Goal: Check status: Check status

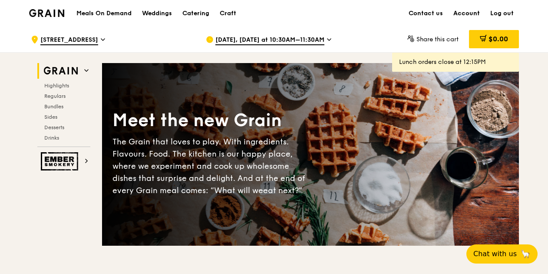
click at [472, 14] on link "Account" at bounding box center [466, 13] width 37 height 26
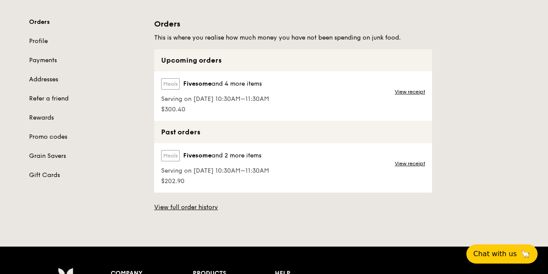
scroll to position [87, 0]
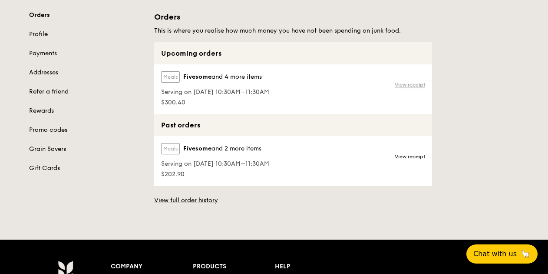
click at [420, 85] on link "View receipt" at bounding box center [410, 84] width 30 height 7
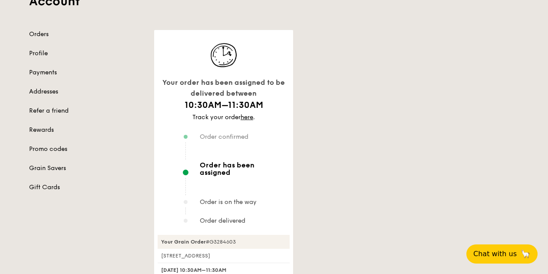
scroll to position [130, 0]
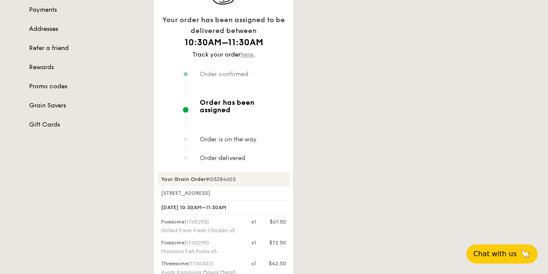
click at [247, 55] on link "here" at bounding box center [247, 54] width 13 height 7
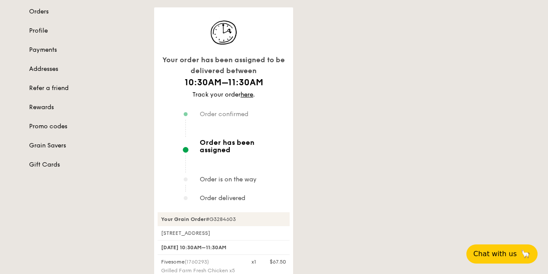
scroll to position [87, 0]
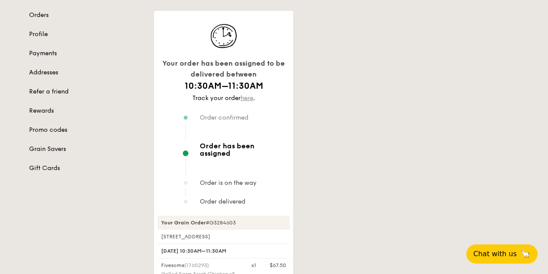
click at [252, 97] on link "here" at bounding box center [247, 97] width 13 height 7
click at [507, 79] on div "Your order has been assigned to be delivered between 10:30AM–11:30AM Track your…" at bounding box center [336, 266] width 375 height 511
click at [248, 97] on link "here" at bounding box center [247, 97] width 13 height 7
click at [51, 127] on link "Promo codes" at bounding box center [86, 130] width 115 height 9
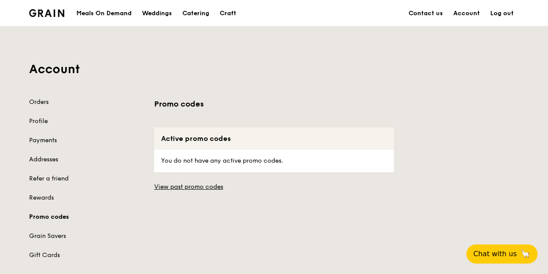
scroll to position [43, 0]
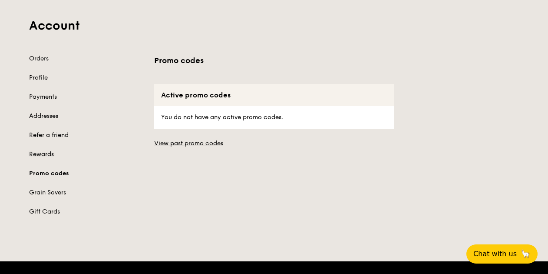
click at [33, 150] on link "Rewards" at bounding box center [86, 154] width 115 height 9
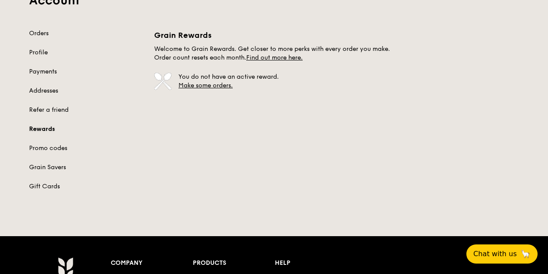
scroll to position [87, 0]
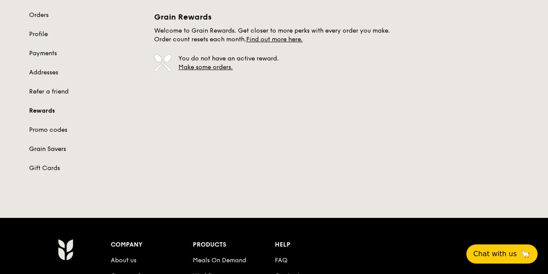
click at [47, 149] on link "Grain Savers" at bounding box center [86, 149] width 115 height 9
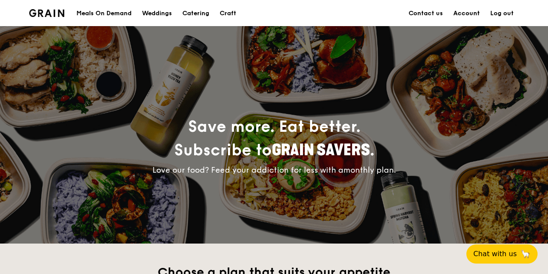
click at [473, 13] on link "Account" at bounding box center [466, 13] width 37 height 26
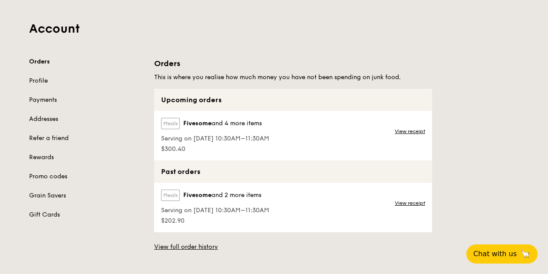
scroll to position [43, 0]
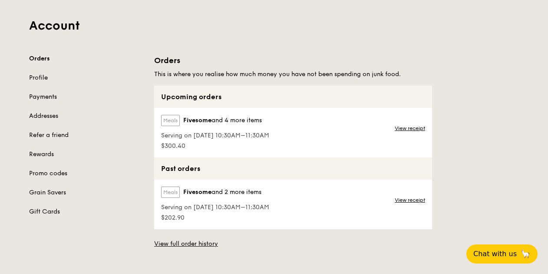
click at [33, 93] on link "Payments" at bounding box center [86, 97] width 115 height 9
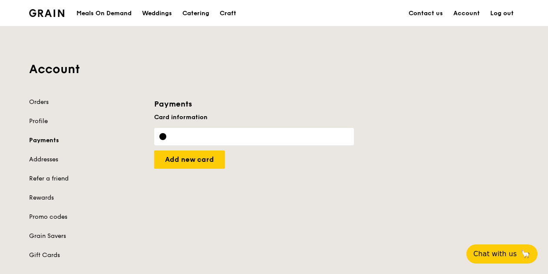
click at [38, 96] on div "Account Orders Profile Payments Addresses Refer a friend Rewards Promo codes Gr…" at bounding box center [274, 148] width 501 height 243
click at [37, 100] on link "Orders" at bounding box center [86, 102] width 115 height 9
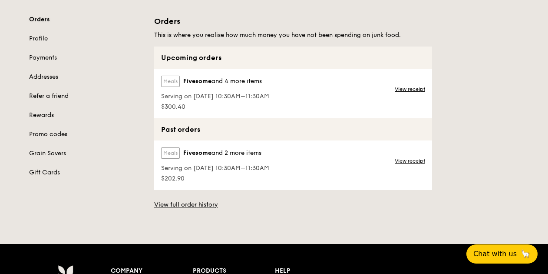
scroll to position [87, 0]
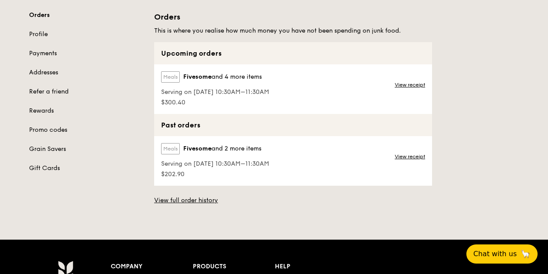
click at [251, 93] on span "Serving on [DATE] 10:30AM–11:30AM" at bounding box center [215, 92] width 108 height 9
click at [410, 86] on link "View receipt" at bounding box center [410, 84] width 30 height 7
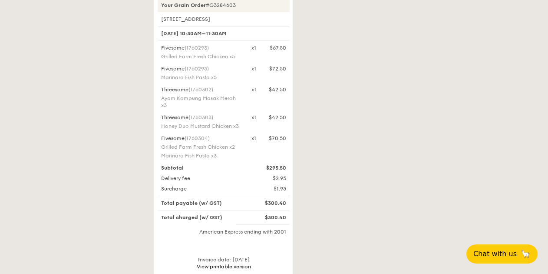
scroll to position [217, 0]
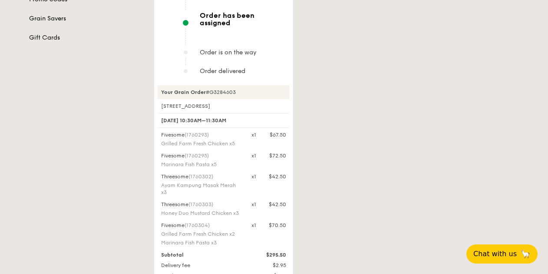
click at [507, 55] on div "Your order has been assigned to be delivered between 10:30AM–11:30AM Track your…" at bounding box center [336, 136] width 375 height 511
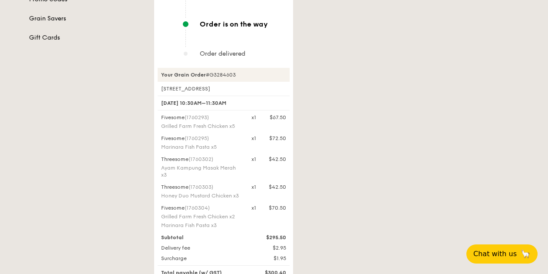
scroll to position [130, 0]
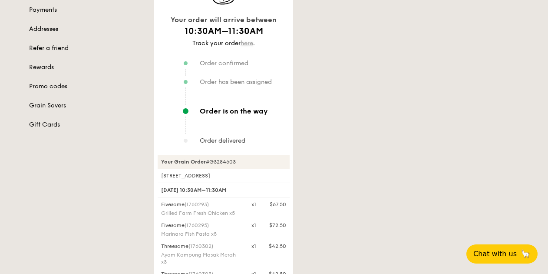
click at [249, 44] on link "here" at bounding box center [247, 43] width 13 height 7
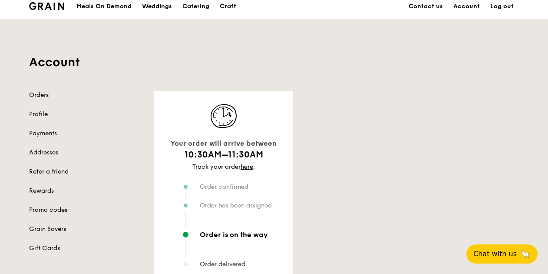
scroll to position [0, 0]
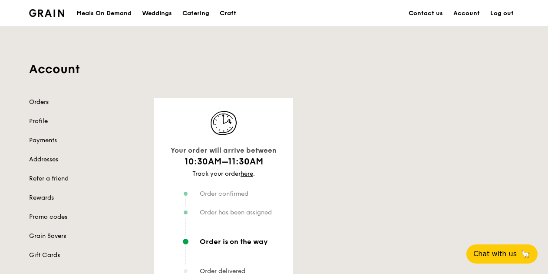
click at [38, 101] on link "Orders" at bounding box center [86, 102] width 115 height 9
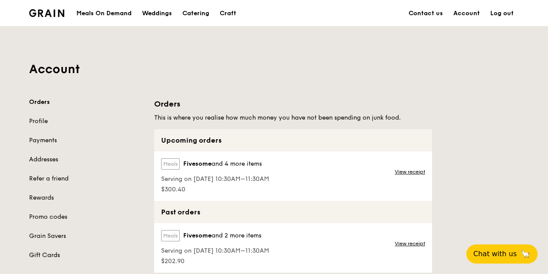
click at [114, 255] on link "Gift Cards" at bounding box center [86, 255] width 115 height 9
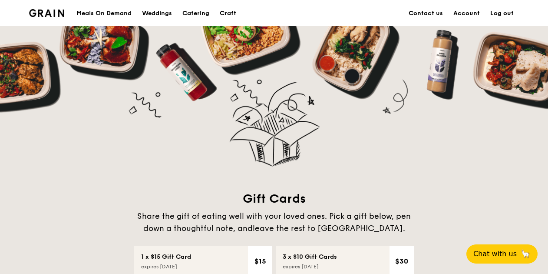
click at [116, 14] on div "Meals On Demand" at bounding box center [103, 13] width 55 height 26
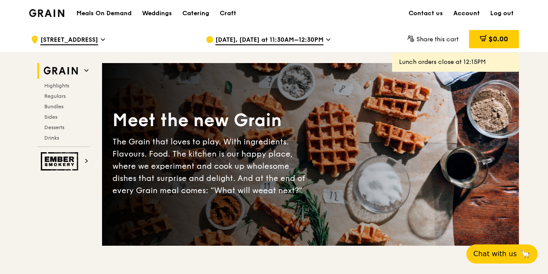
click at [474, 8] on link "Account" at bounding box center [466, 13] width 37 height 26
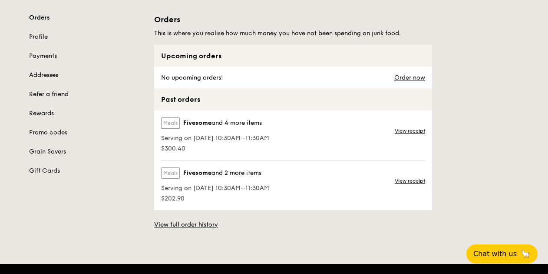
scroll to position [87, 0]
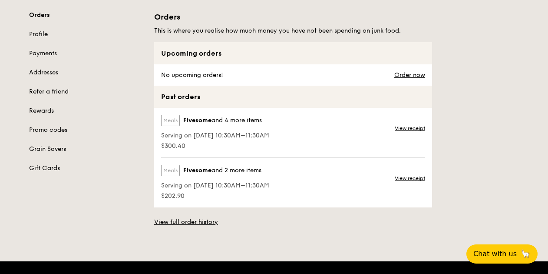
click at [263, 126] on div "Meals Fivesome and 4 more items" at bounding box center [215, 122] width 108 height 15
click at [252, 128] on div "Meals Fivesome and 4 more items" at bounding box center [215, 122] width 108 height 15
click at [308, 77] on div "No upcoming orders! Order now" at bounding box center [293, 74] width 278 height 21
click at [328, 134] on div "Meals Fivesome and 4 more items Serving on [DATE] 10:30AM–11:30AM $300.40 View …" at bounding box center [293, 133] width 278 height 50
click at [230, 135] on span "Serving on [DATE] 10:30AM–11:30AM" at bounding box center [215, 135] width 108 height 9
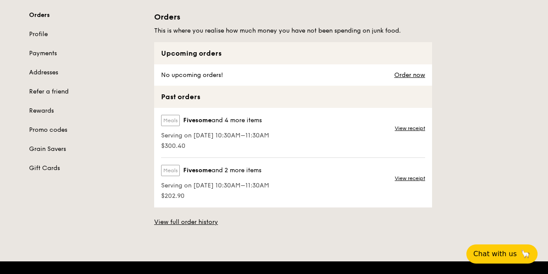
click at [230, 136] on span "Serving on [DATE] 10:30AM–11:30AM" at bounding box center [215, 135] width 108 height 9
click at [231, 136] on span "Serving on [DATE] 10:30AM–11:30AM" at bounding box center [215, 135] width 108 height 9
click at [243, 120] on span "and 4 more items" at bounding box center [237, 119] width 50 height 7
